Goal: Information Seeking & Learning: Learn about a topic

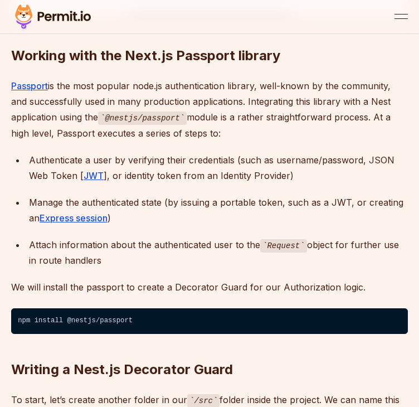
scroll to position [1603, 0]
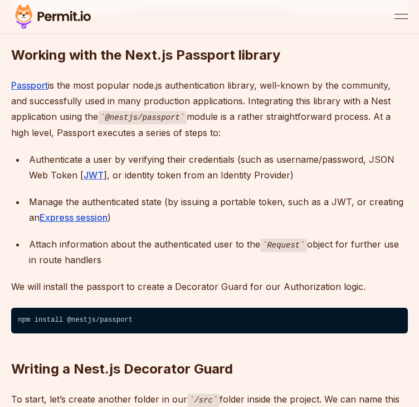
click at [150, 316] on h2 "Writing a Nest.js Decorator Guard" at bounding box center [209, 347] width 397 height 62
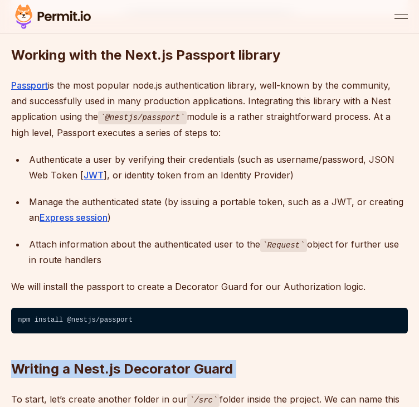
click at [150, 316] on h2 "Writing a Nest.js Decorator Guard" at bounding box center [209, 347] width 397 height 62
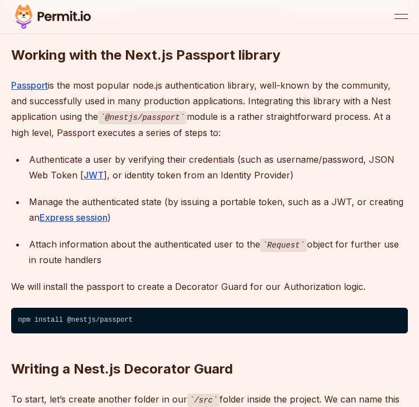
click at [119, 308] on code "npm install @nestjs/passport" at bounding box center [209, 321] width 397 height 26
copy code "npm install @nestjs/passport"
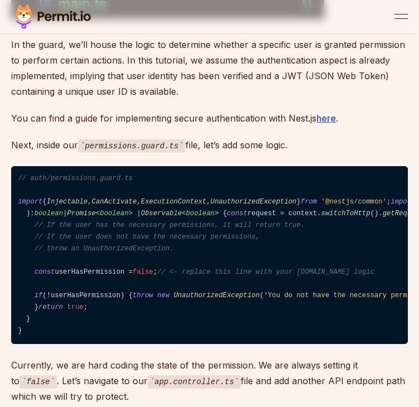
scroll to position [2201, 0]
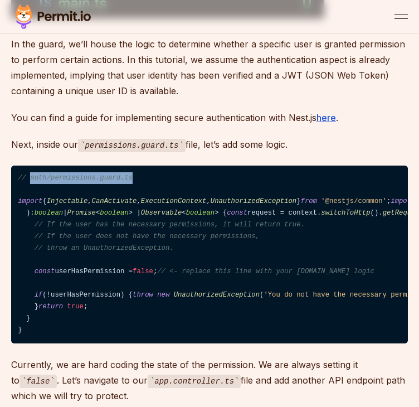
drag, startPoint x: 144, startPoint y: 162, endPoint x: 28, endPoint y: 159, distance: 116.5
click at [28, 166] on code "// auth/permissions.guard.ts import { Injectable , CanActivate , ExecutionConte…" at bounding box center [209, 255] width 397 height 178
copy span "auth/permissions.guard.ts"
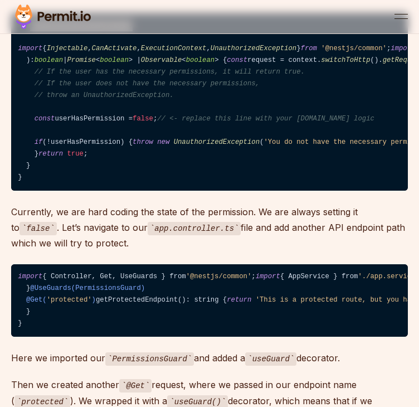
scroll to position [2360, 0]
